Goal: Obtain resource: Download file/media

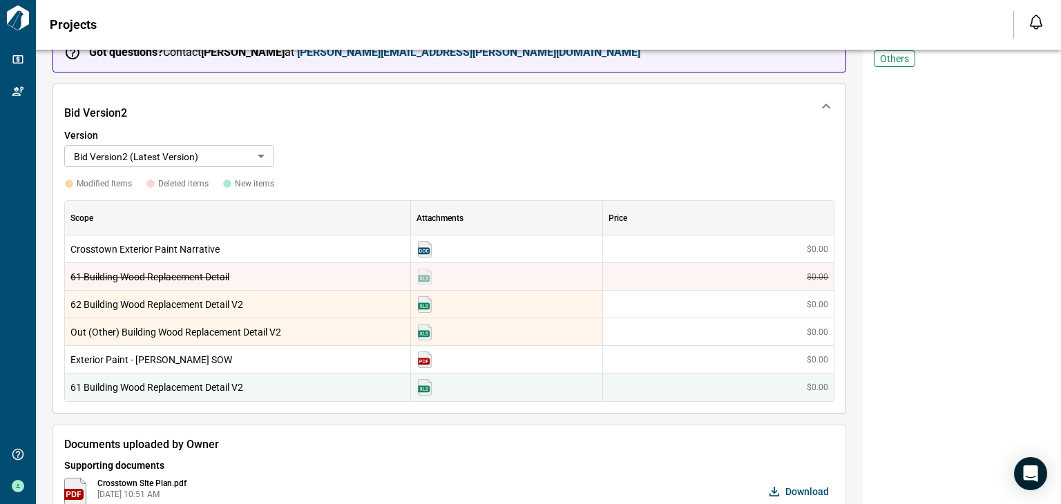
scroll to position [243, 0]
click at [426, 330] on img at bounding box center [425, 331] width 17 height 17
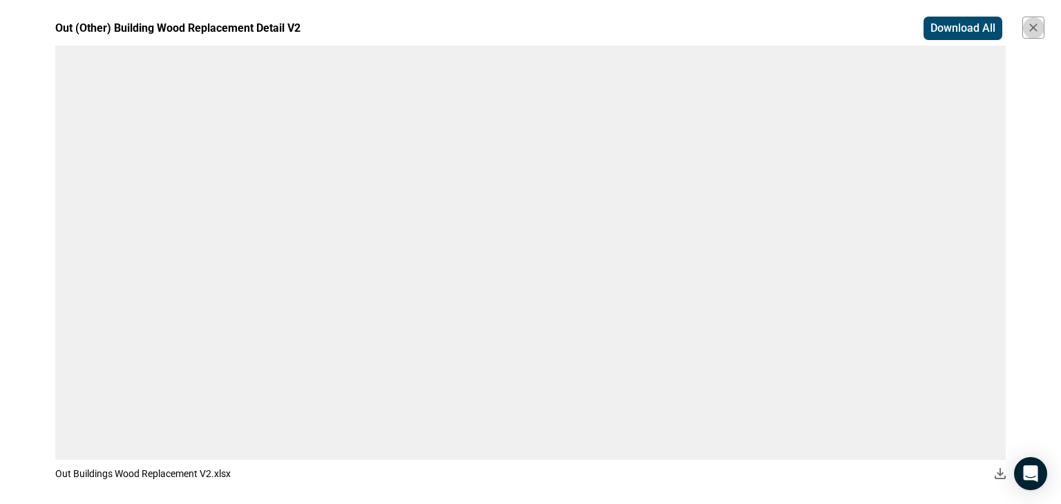
click at [1034, 28] on icon "button" at bounding box center [1033, 27] width 8 height 8
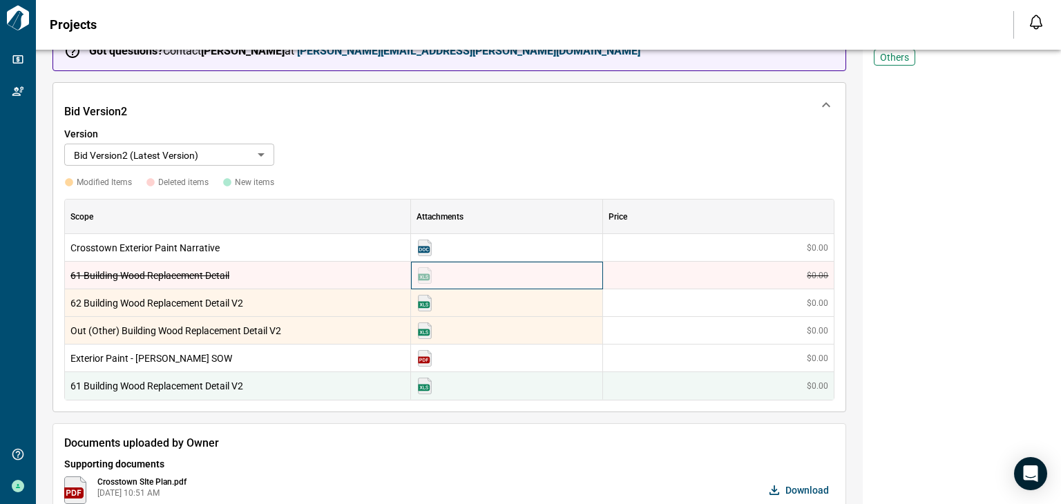
click at [428, 276] on img at bounding box center [425, 275] width 17 height 17
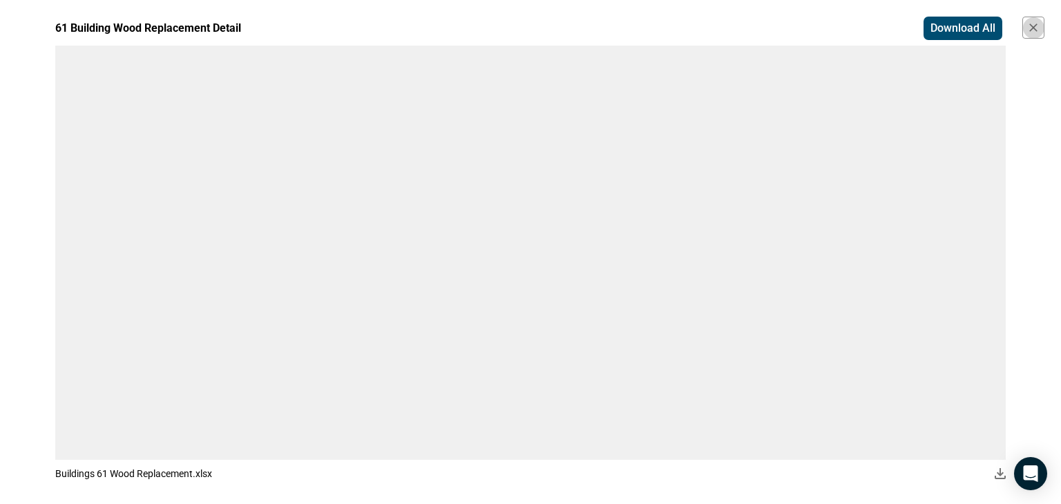
click at [1031, 24] on icon "button" at bounding box center [1033, 27] width 8 height 8
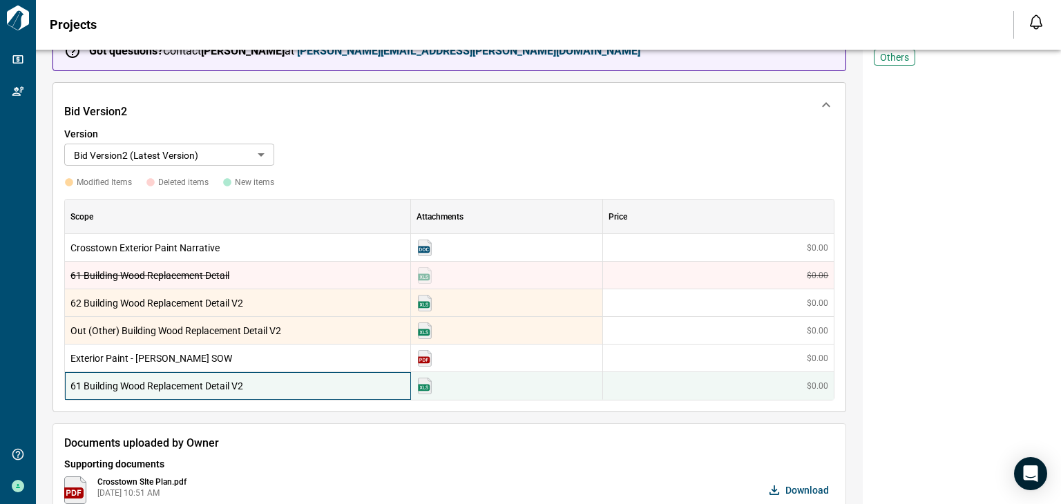
click at [323, 384] on span "61 Building Wood Replacement Detail V2" at bounding box center [237, 386] width 334 height 14
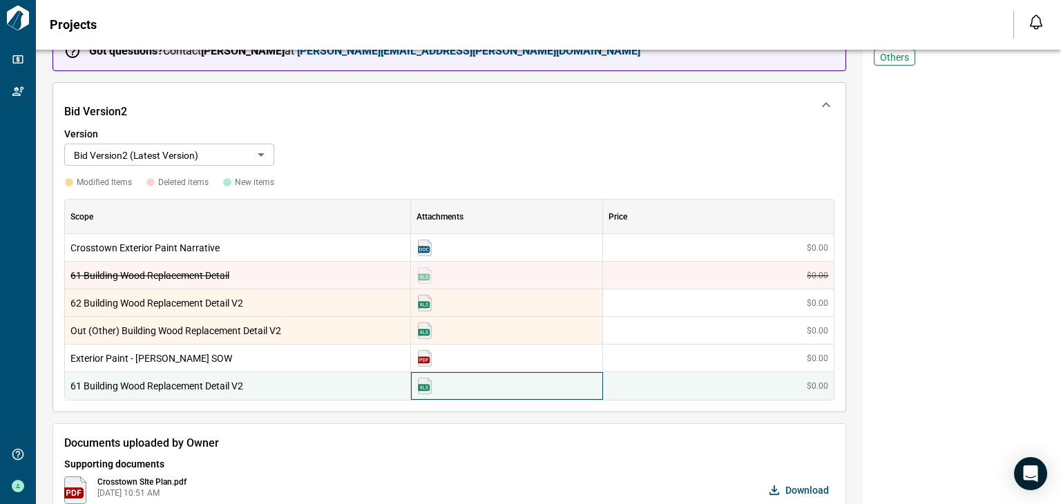
click at [420, 386] on img at bounding box center [425, 386] width 17 height 17
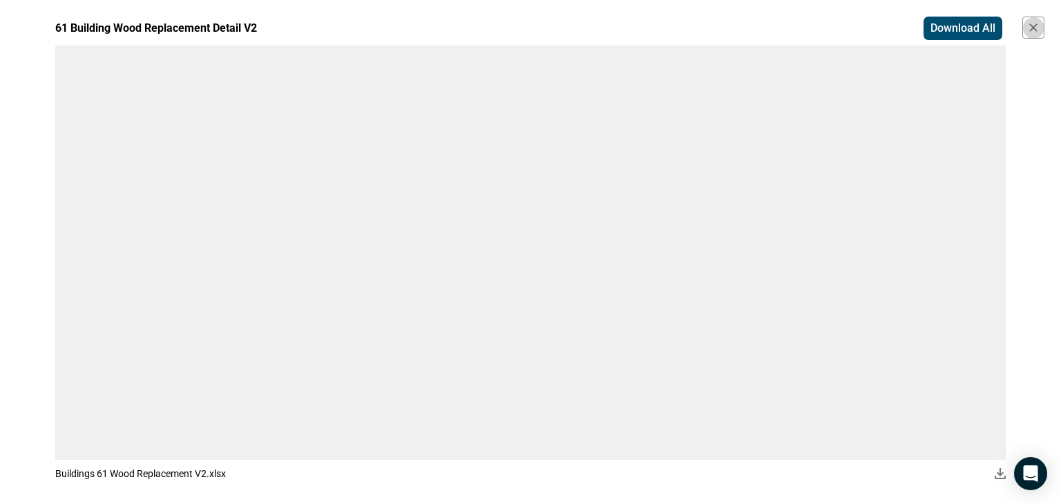
click at [1036, 22] on icon "button" at bounding box center [1034, 28] width 14 height 14
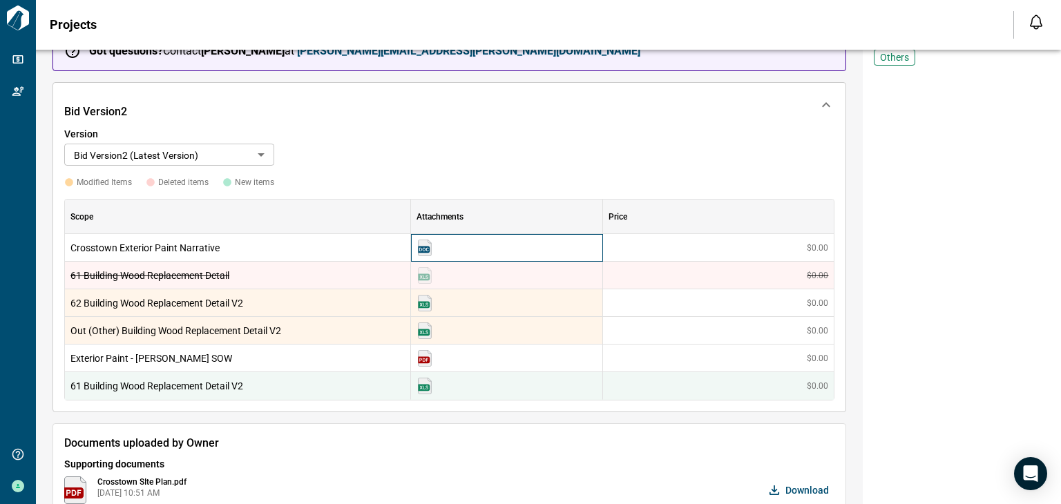
click at [420, 240] on img at bounding box center [425, 248] width 17 height 17
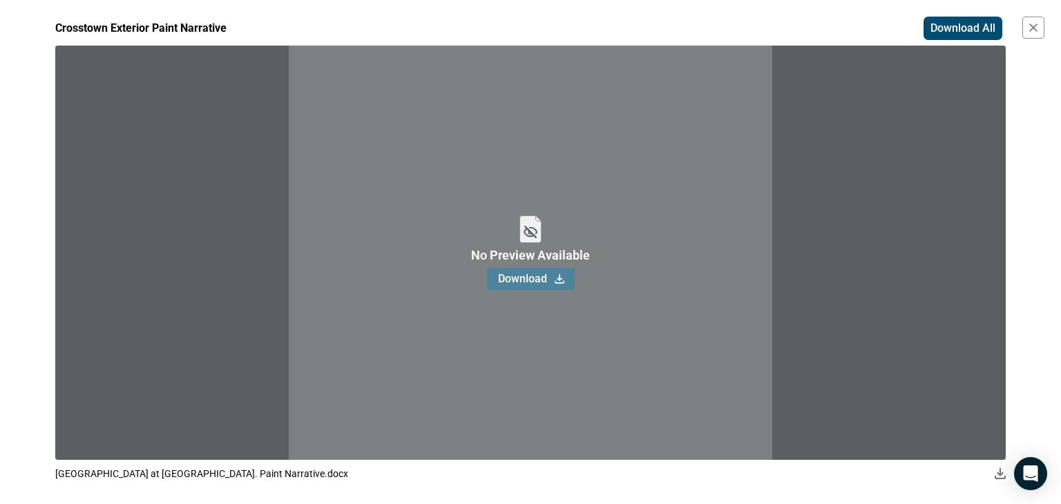
click at [518, 284] on span "Download" at bounding box center [522, 279] width 49 height 14
click at [1039, 28] on icon "button" at bounding box center [1034, 28] width 14 height 14
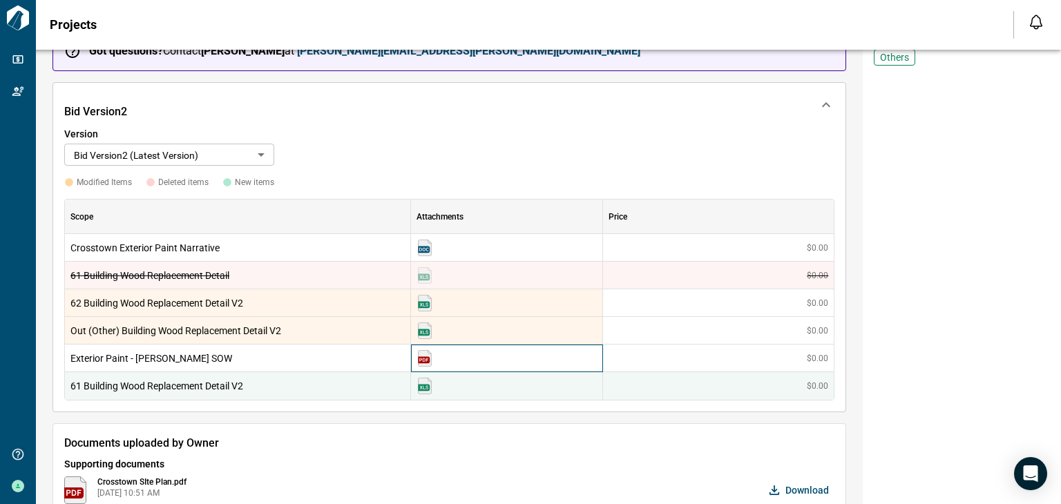
click at [421, 358] on img at bounding box center [425, 358] width 17 height 17
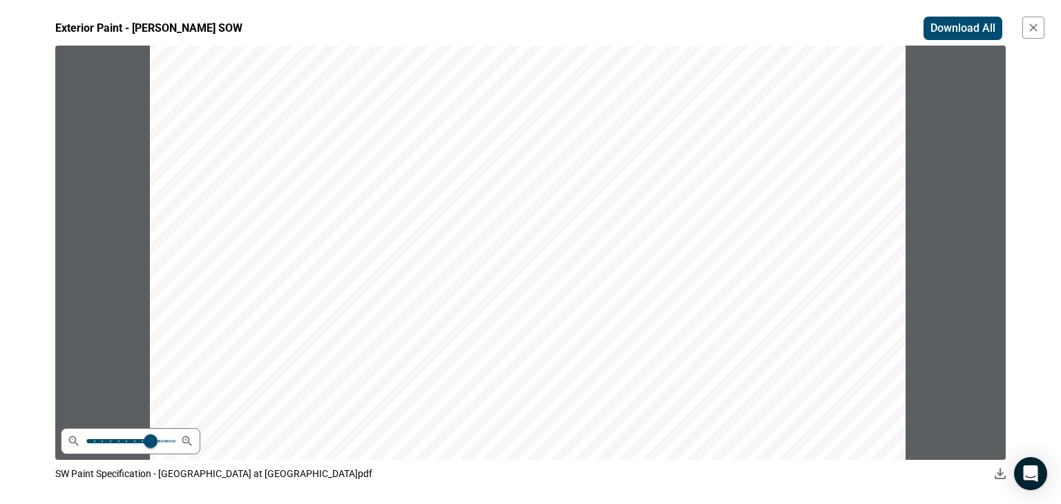
scroll to position [558, 0]
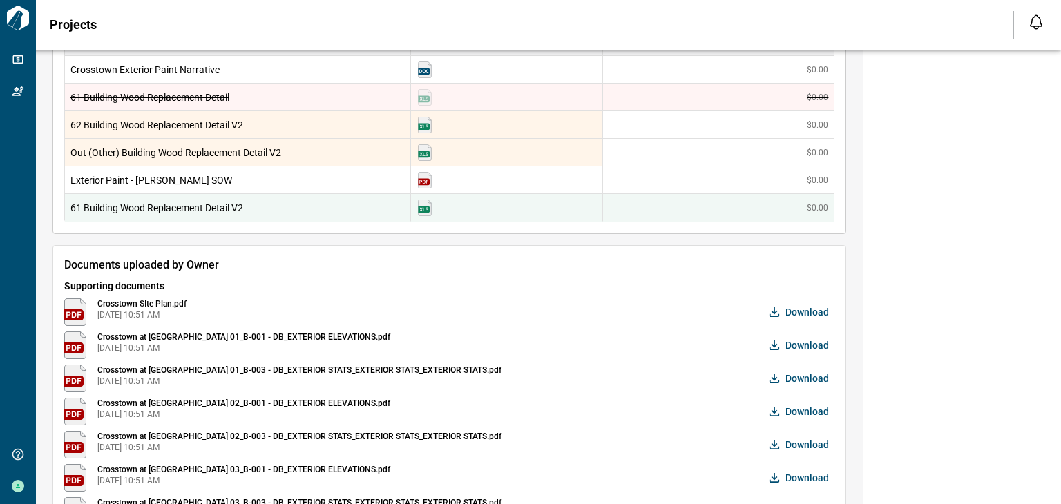
scroll to position [418, 0]
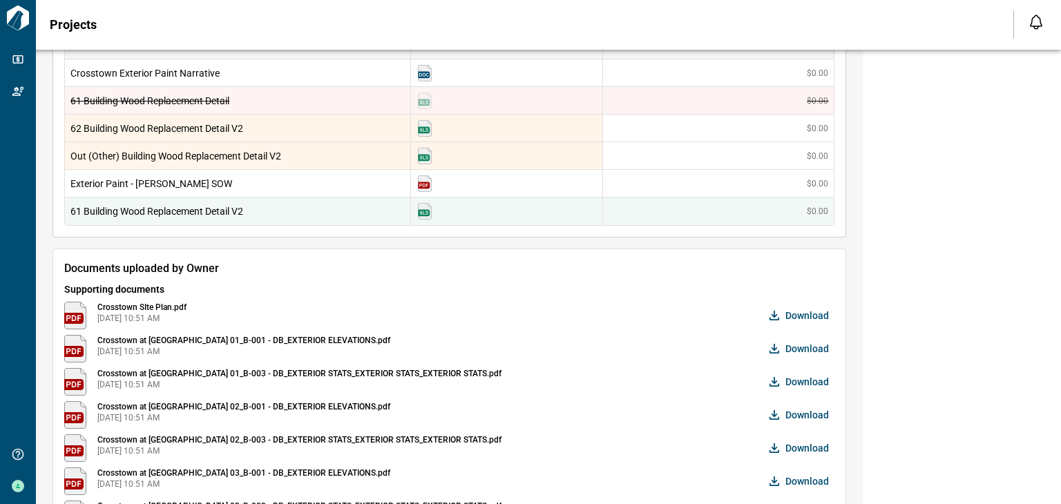
click at [77, 307] on img at bounding box center [75, 316] width 22 height 28
click at [817, 318] on span "Download" at bounding box center [808, 316] width 44 height 14
click at [428, 153] on img at bounding box center [425, 156] width 17 height 17
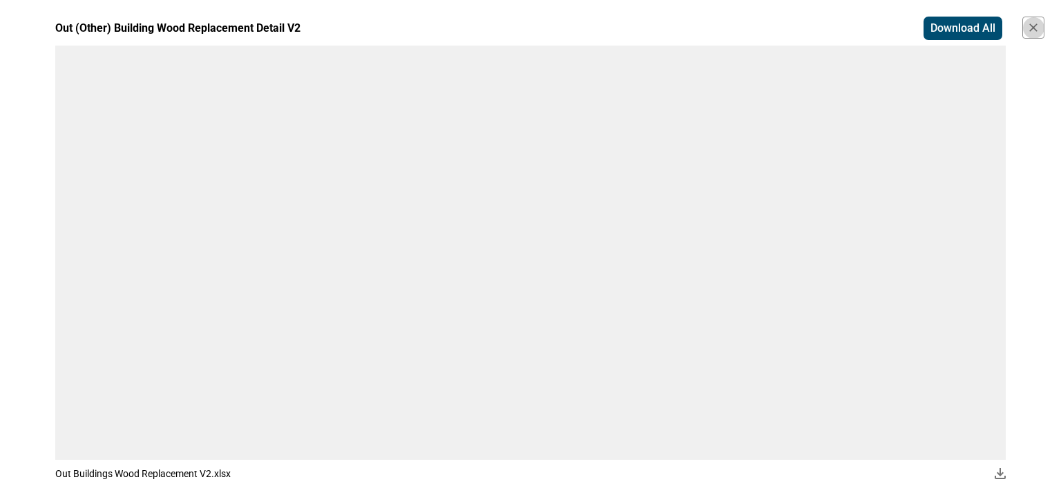
click at [1034, 26] on icon "button" at bounding box center [1033, 27] width 8 height 8
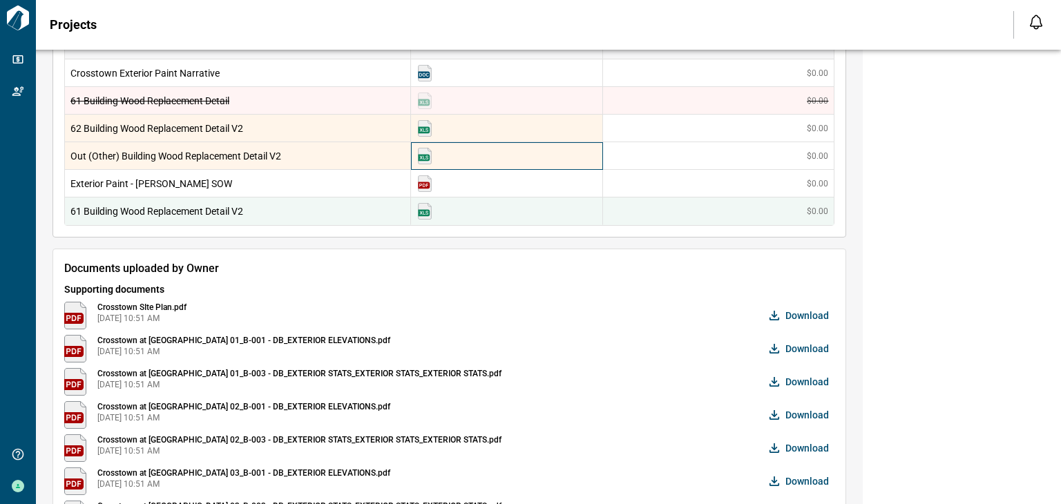
scroll to position [815, 0]
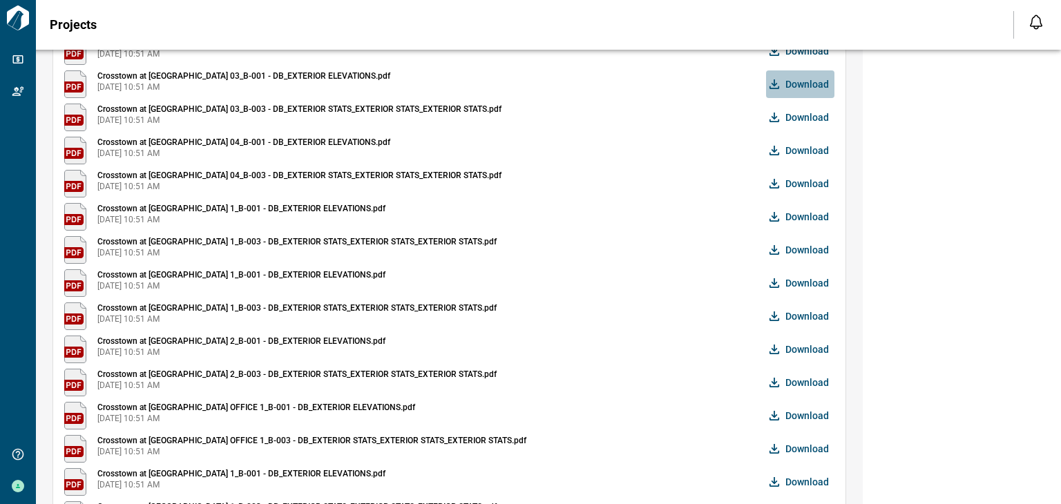
click at [793, 83] on span "Download" at bounding box center [808, 84] width 44 height 14
click at [790, 114] on span "Download" at bounding box center [808, 118] width 44 height 14
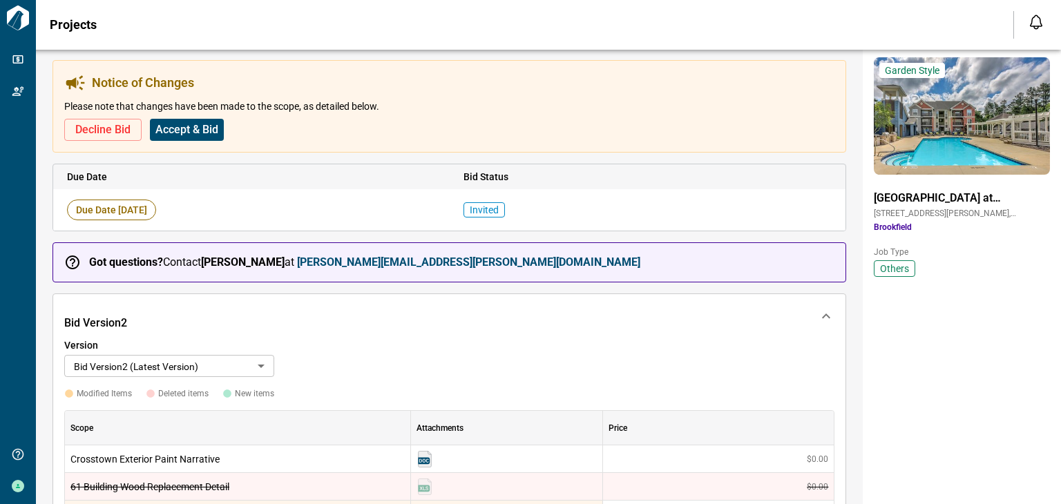
scroll to position [0, 0]
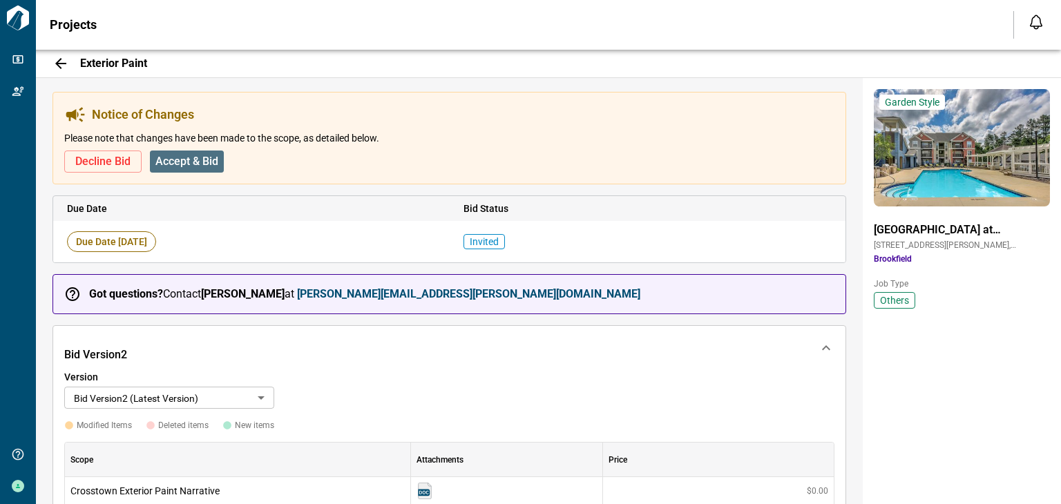
click at [203, 163] on span "Accept & Bid" at bounding box center [186, 162] width 63 height 14
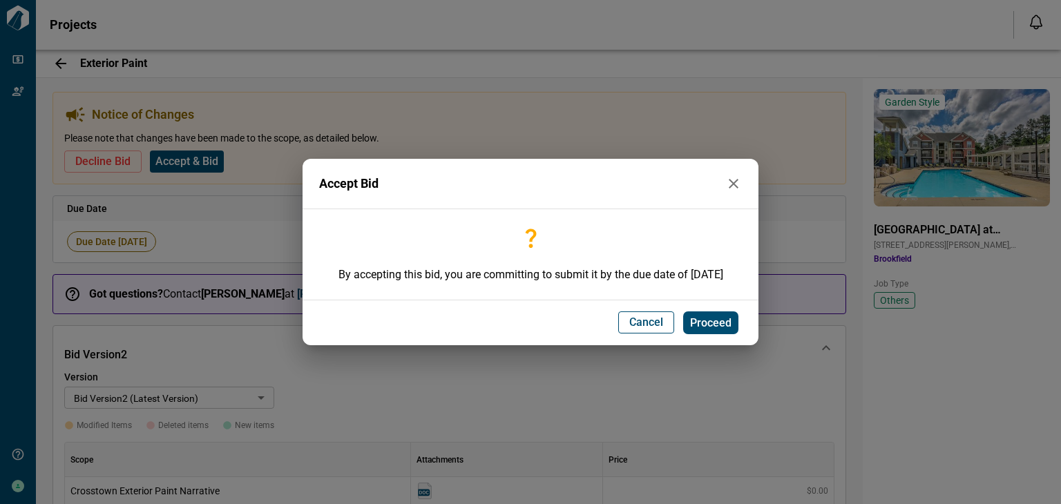
click at [654, 330] on button "Cancel" at bounding box center [646, 323] width 56 height 22
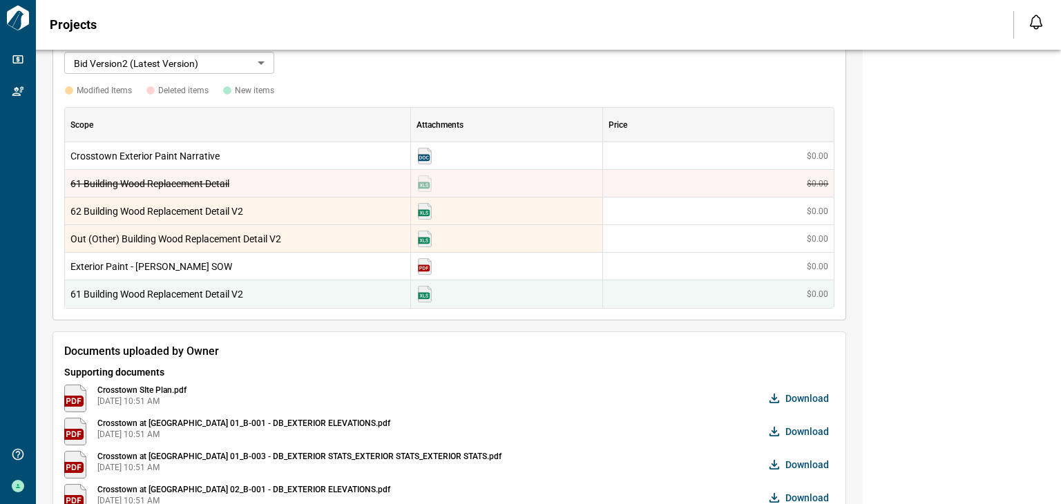
scroll to position [333, 0]
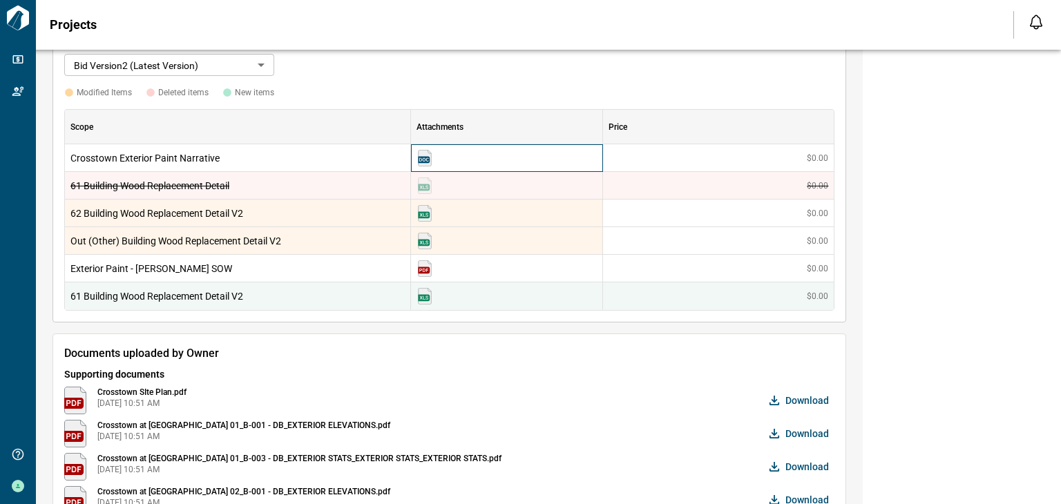
click at [426, 156] on img at bounding box center [425, 158] width 17 height 17
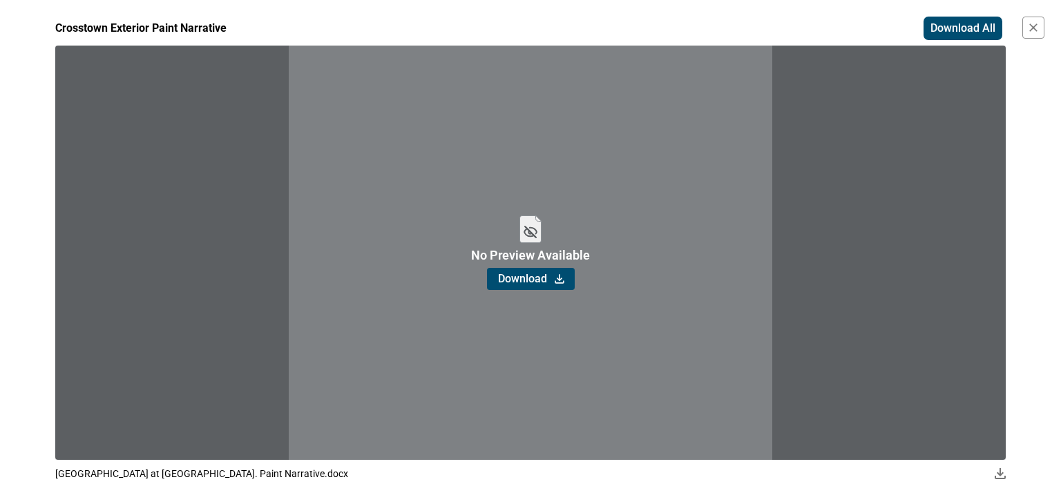
click at [556, 282] on icon "button" at bounding box center [560, 279] width 14 height 14
click at [1047, 28] on div "Crosstown Exterior Paint Narrative Download All No Preview Available Download C…" at bounding box center [530, 252] width 1061 height 504
click at [1029, 23] on icon "button" at bounding box center [1034, 28] width 14 height 14
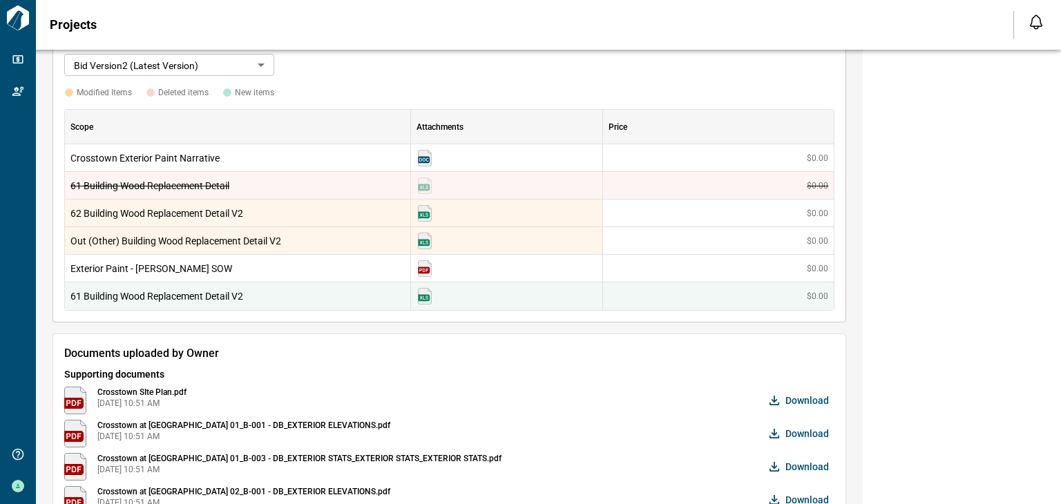
click at [797, 462] on span "Download" at bounding box center [808, 467] width 44 height 14
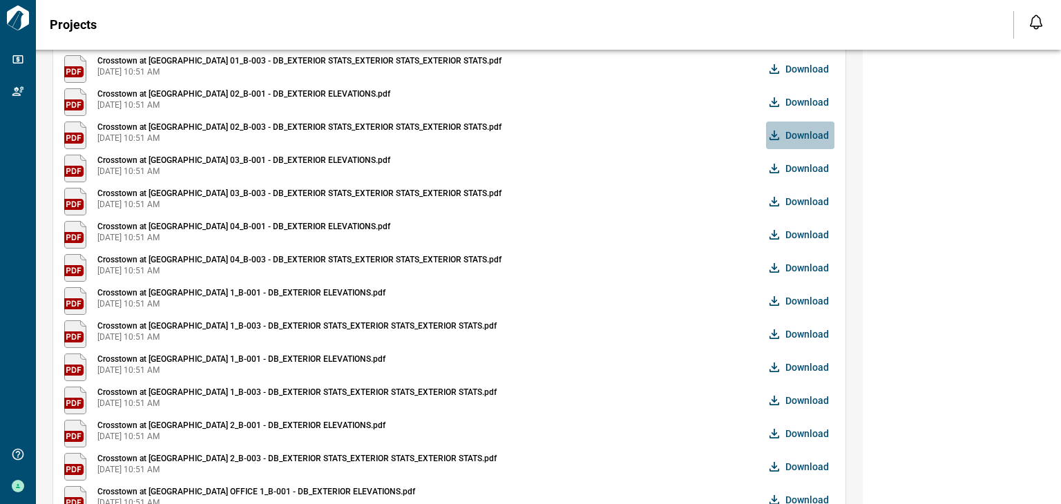
click at [788, 135] on span "Download" at bounding box center [808, 136] width 44 height 14
click at [544, 216] on div "Documents uploaded by Owner Supporting documents Crosstown SIte Plan.pdf [DATE]…" at bounding box center [450, 280] width 794 height 689
click at [799, 195] on span "Download" at bounding box center [808, 202] width 44 height 14
click at [544, 266] on div "Crosstown at [GEOGRAPHIC_DATA] 04_B-003 - DB_EXTERIOR STATS_EXTERIOR STATS_EXTE…" at bounding box center [449, 268] width 770 height 28
click at [796, 264] on span "Download" at bounding box center [808, 268] width 44 height 14
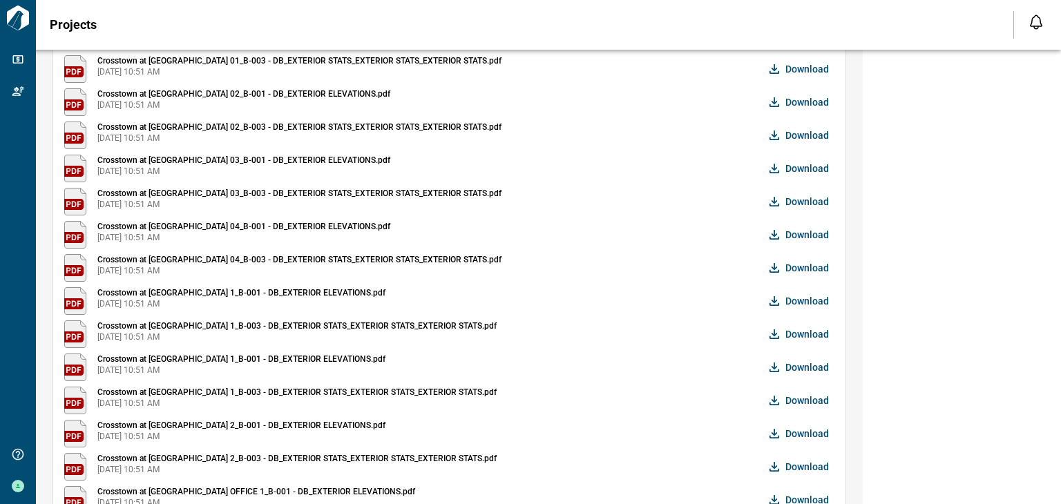
click at [505, 293] on div "Crosstown at [GEOGRAPHIC_DATA] 1_B-001 - DB_EXTERIOR ELEVATIONS.pdf [DATE] 10:5…" at bounding box center [449, 301] width 770 height 28
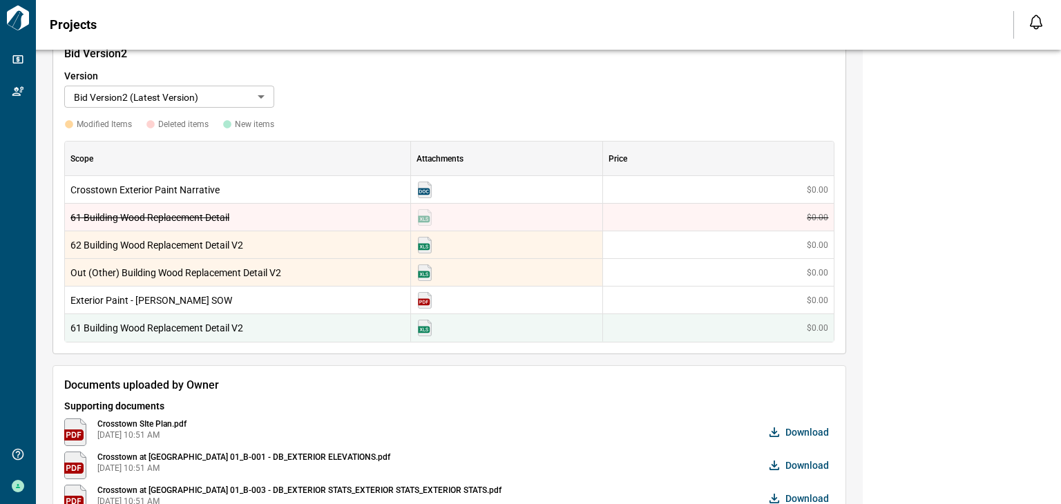
scroll to position [304, 0]
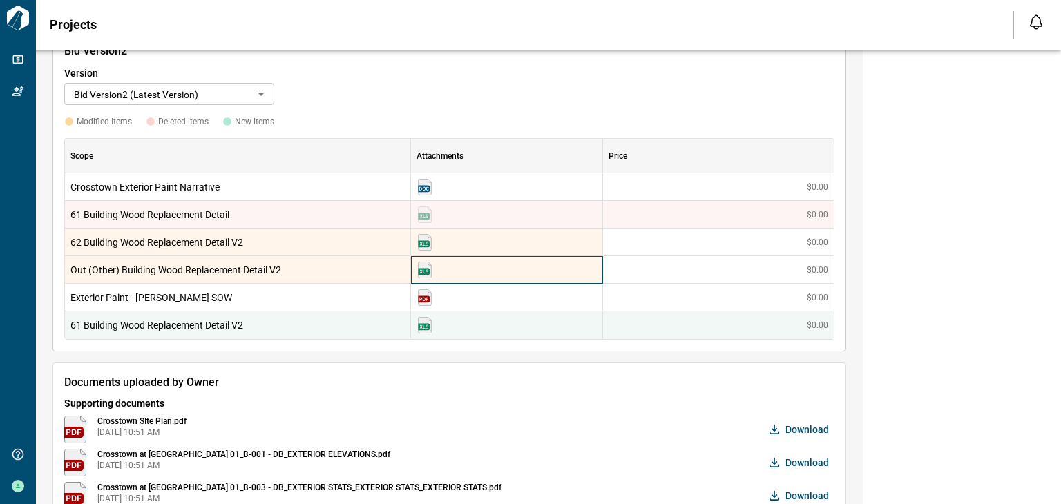
click at [428, 269] on img at bounding box center [425, 270] width 17 height 17
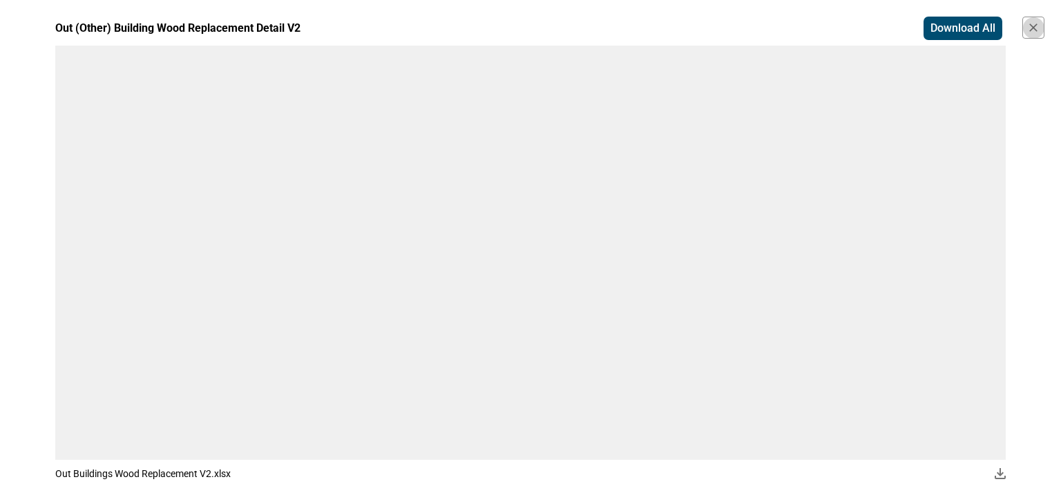
click at [1027, 28] on icon "button" at bounding box center [1034, 28] width 14 height 14
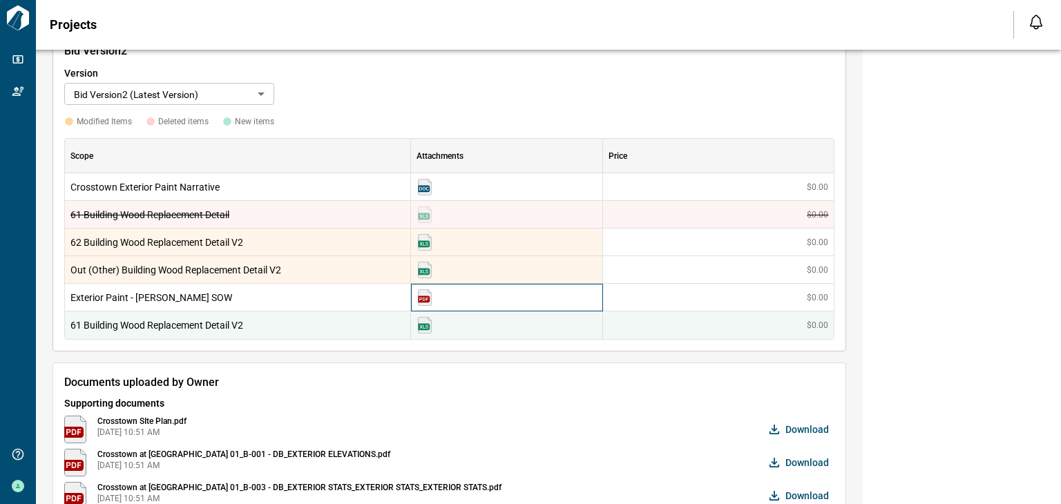
click at [426, 294] on img at bounding box center [425, 297] width 17 height 17
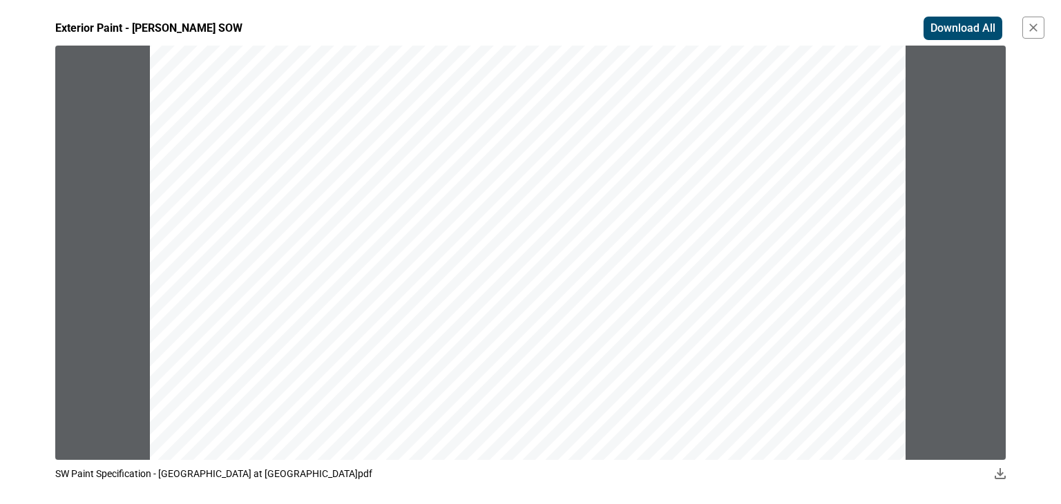
scroll to position [0, 0]
click at [1031, 28] on icon "button" at bounding box center [1034, 28] width 14 height 14
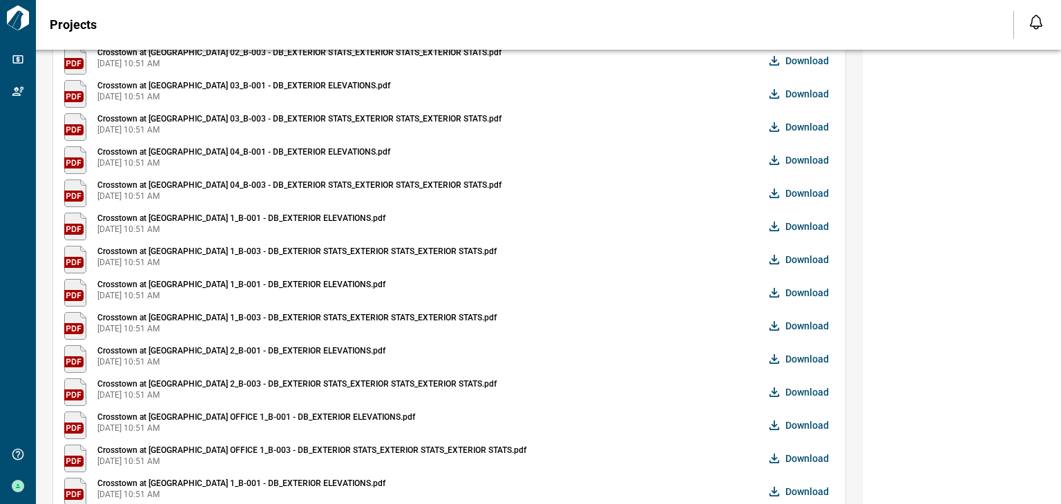
scroll to position [810, 0]
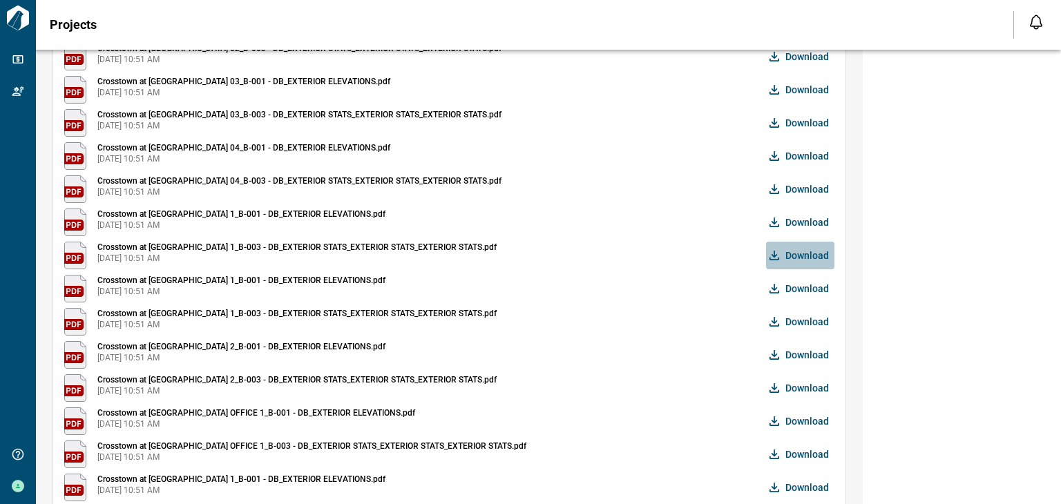
click at [793, 251] on span "Download" at bounding box center [808, 256] width 44 height 14
click at [615, 374] on div "Crosstown at [GEOGRAPHIC_DATA] 2_B-003 - DB_EXTERIOR STATS_EXTERIOR STATS_EXTER…" at bounding box center [449, 388] width 770 height 28
click at [812, 451] on span "Download" at bounding box center [808, 455] width 44 height 14
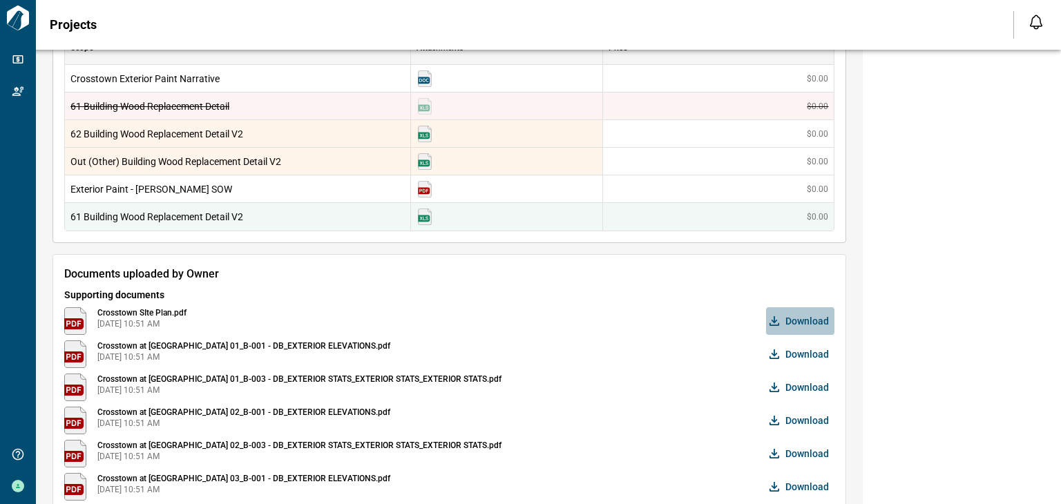
click at [806, 315] on span "Download" at bounding box center [808, 321] width 44 height 14
